Goal: Task Accomplishment & Management: Use online tool/utility

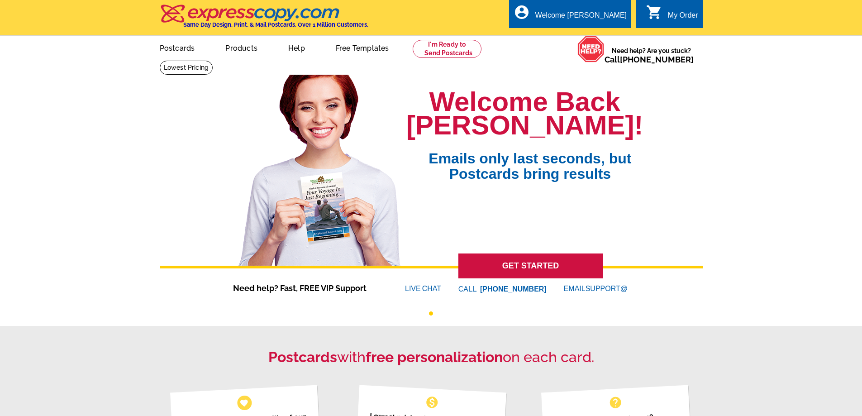
click at [687, 19] on div "My Order" at bounding box center [683, 17] width 30 height 13
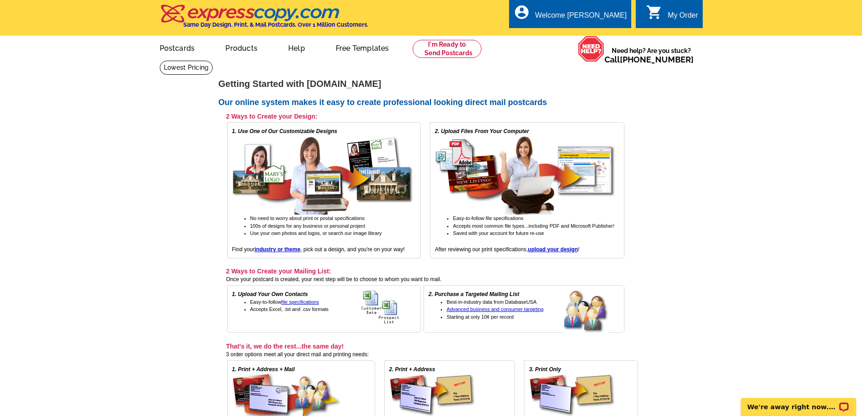
click at [673, 14] on div "My Order" at bounding box center [683, 17] width 30 height 13
click at [606, 37] on link "My Account" at bounding box center [604, 35] width 39 height 8
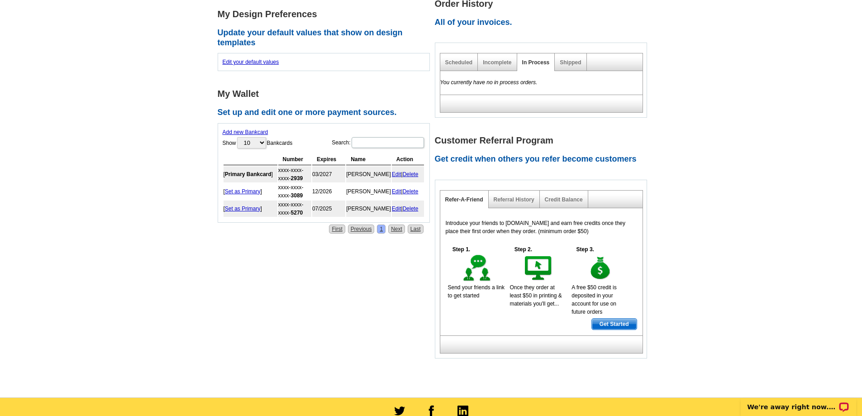
scroll to position [136, 0]
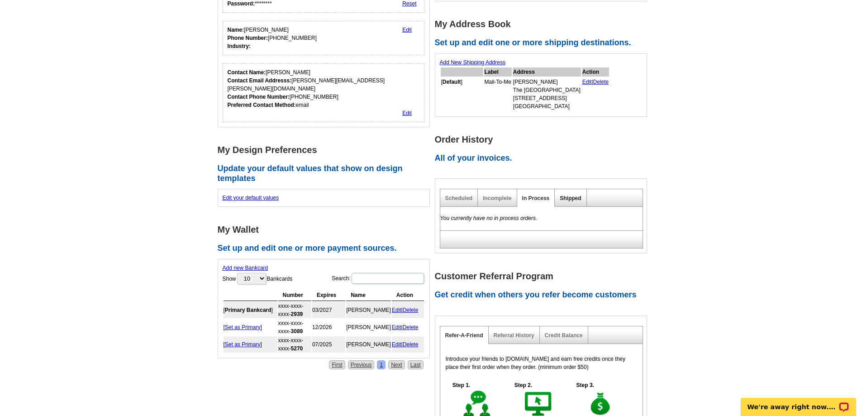
click at [564, 201] on link "Shipped" at bounding box center [570, 198] width 21 height 6
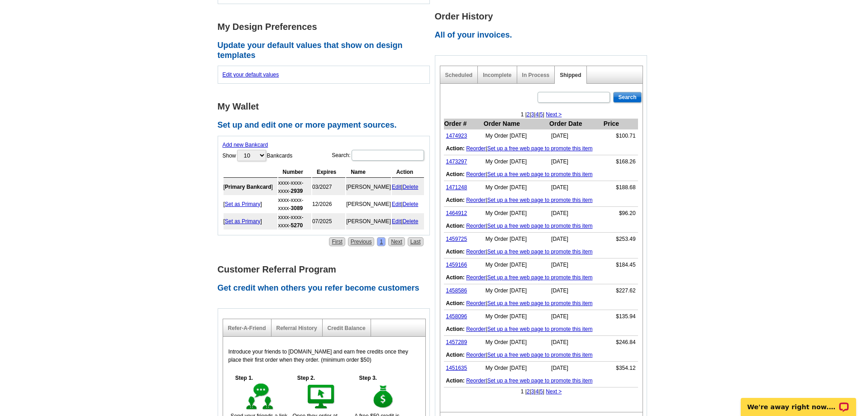
scroll to position [271, 0]
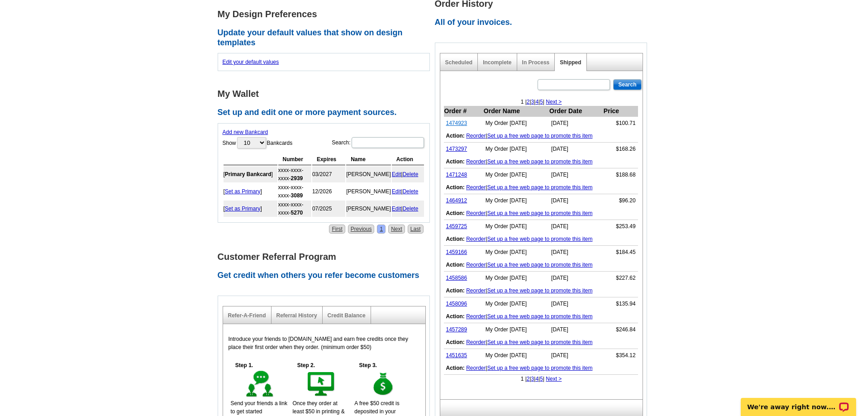
click at [461, 124] on link "1474923" at bounding box center [456, 123] width 21 height 6
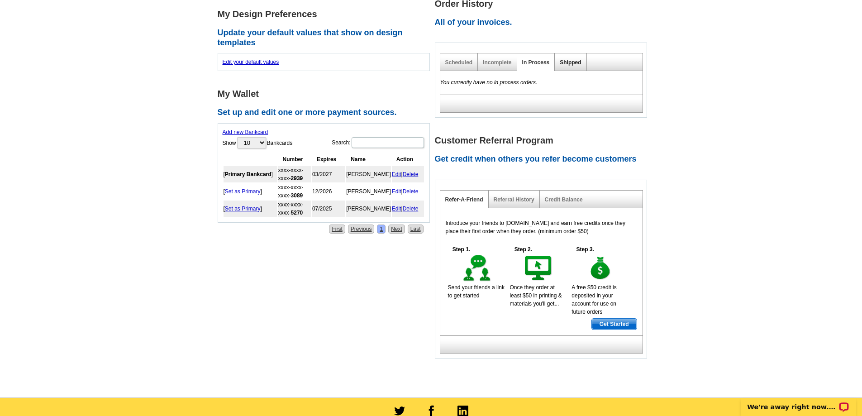
click at [570, 63] on link "Shipped" at bounding box center [570, 62] width 21 height 6
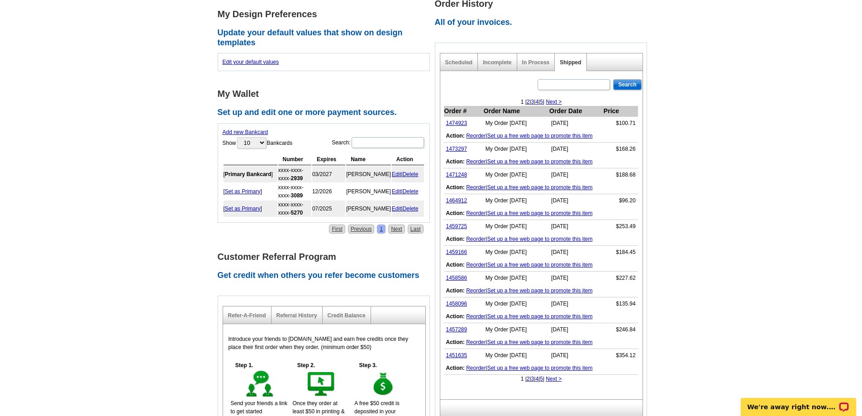
click at [528, 135] on link "Set up a free web page to promote this item" at bounding box center [539, 136] width 105 height 6
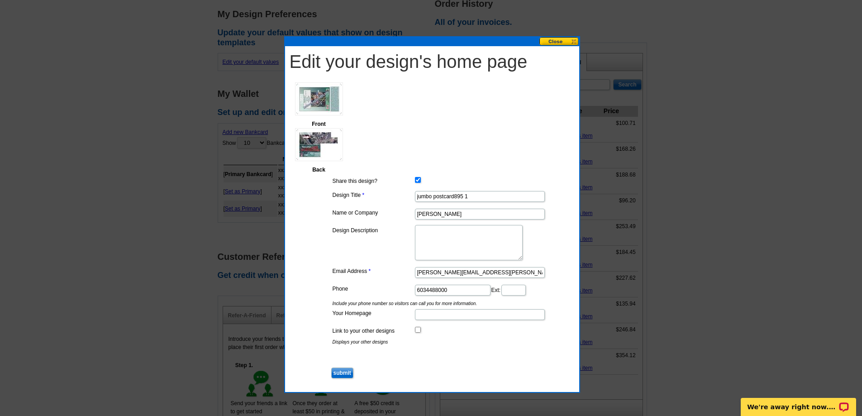
drag, startPoint x: 484, startPoint y: 238, endPoint x: 435, endPoint y: 225, distance: 50.2
click at [435, 225] on textarea "Design Description" at bounding box center [469, 242] width 108 height 35
type textarea "RETAIL DEVELOPMENT SITE"
click at [427, 313] on input "Your Homepage" at bounding box center [480, 314] width 130 height 11
type input "WWW.Equiitygrouprealtors.com"
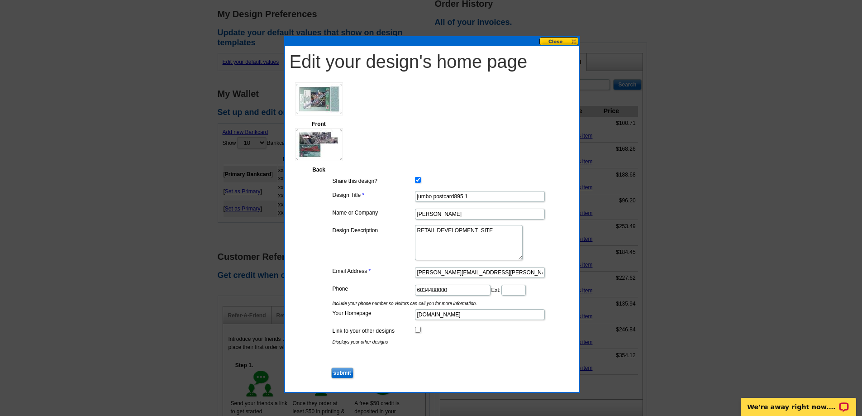
click at [344, 371] on input "submit" at bounding box center [342, 372] width 22 height 11
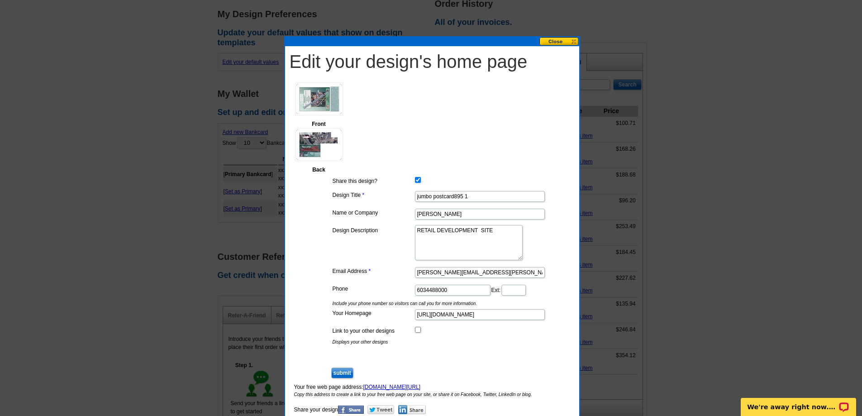
click at [342, 374] on input "submit" at bounding box center [342, 372] width 22 height 11
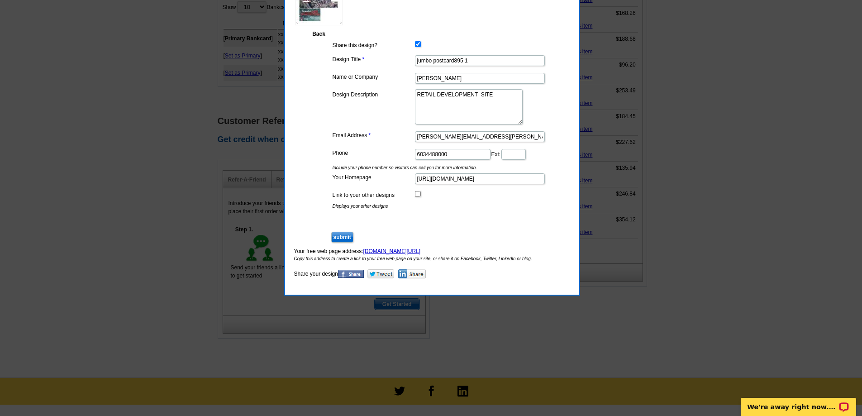
click at [344, 236] on input "submit" at bounding box center [342, 237] width 22 height 11
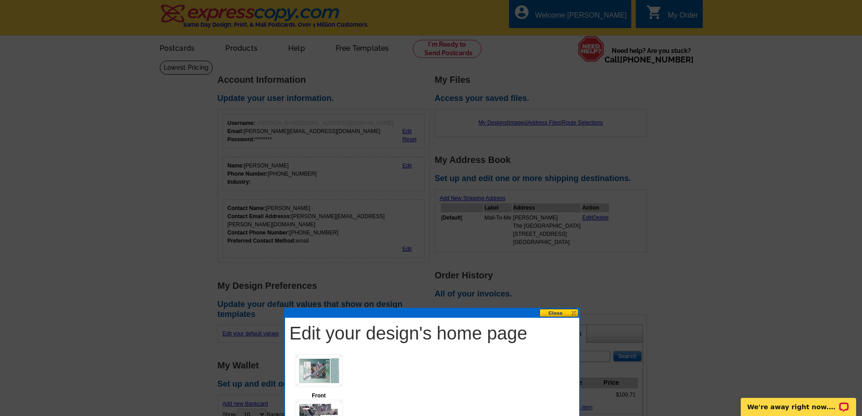
scroll to position [271, 0]
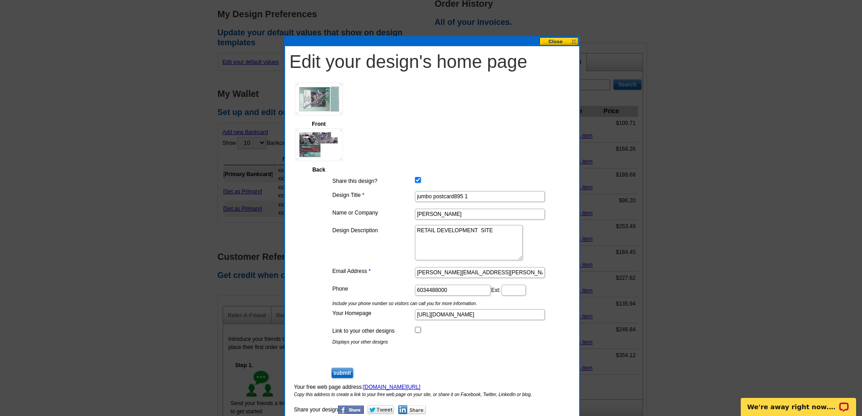
click at [564, 37] on button at bounding box center [559, 41] width 40 height 9
